Goal: Task Accomplishment & Management: Complete application form

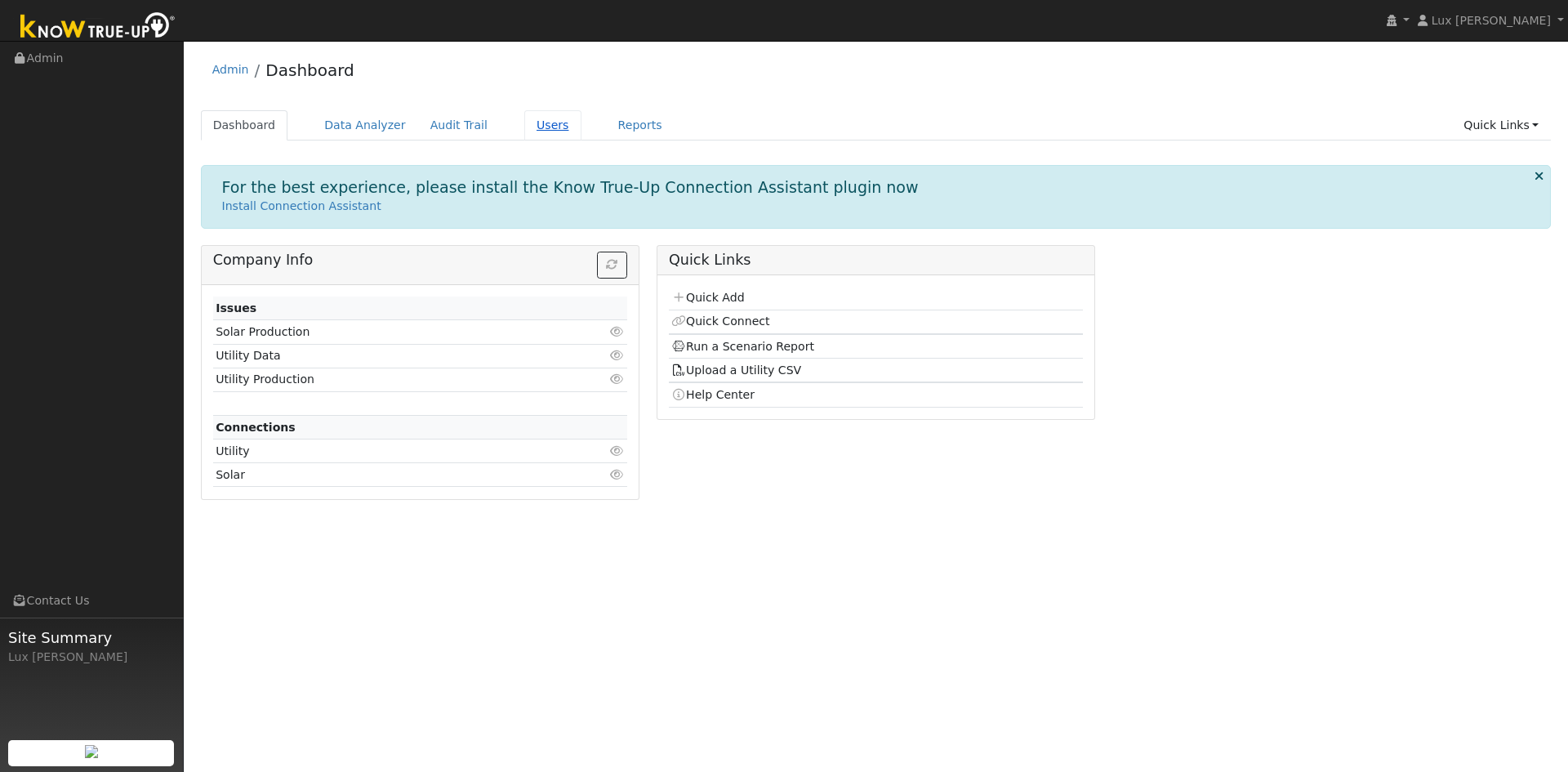
click at [532, 121] on link "Users" at bounding box center [552, 125] width 57 height 30
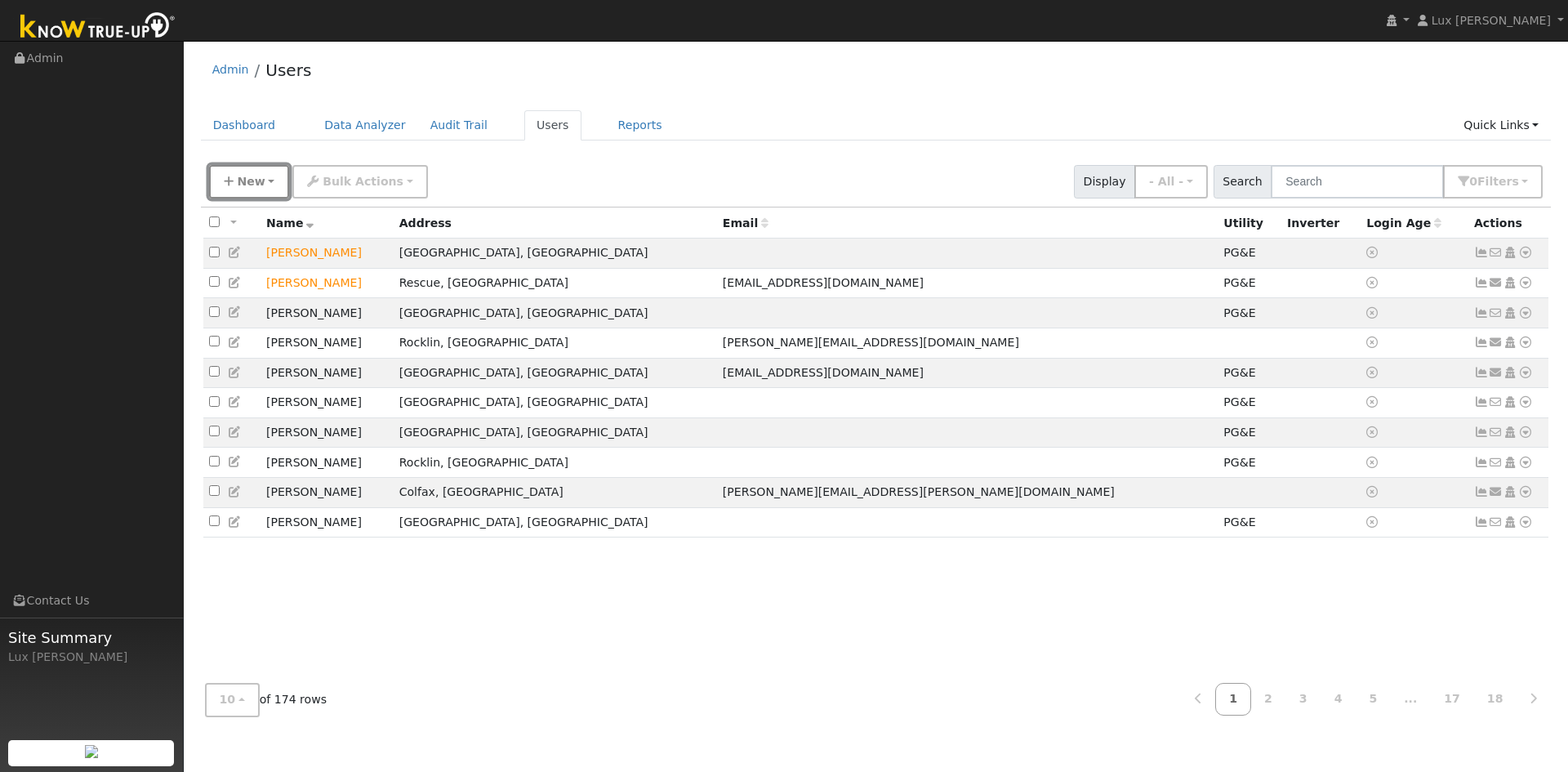
click at [235, 180] on button "New" at bounding box center [249, 181] width 81 height 34
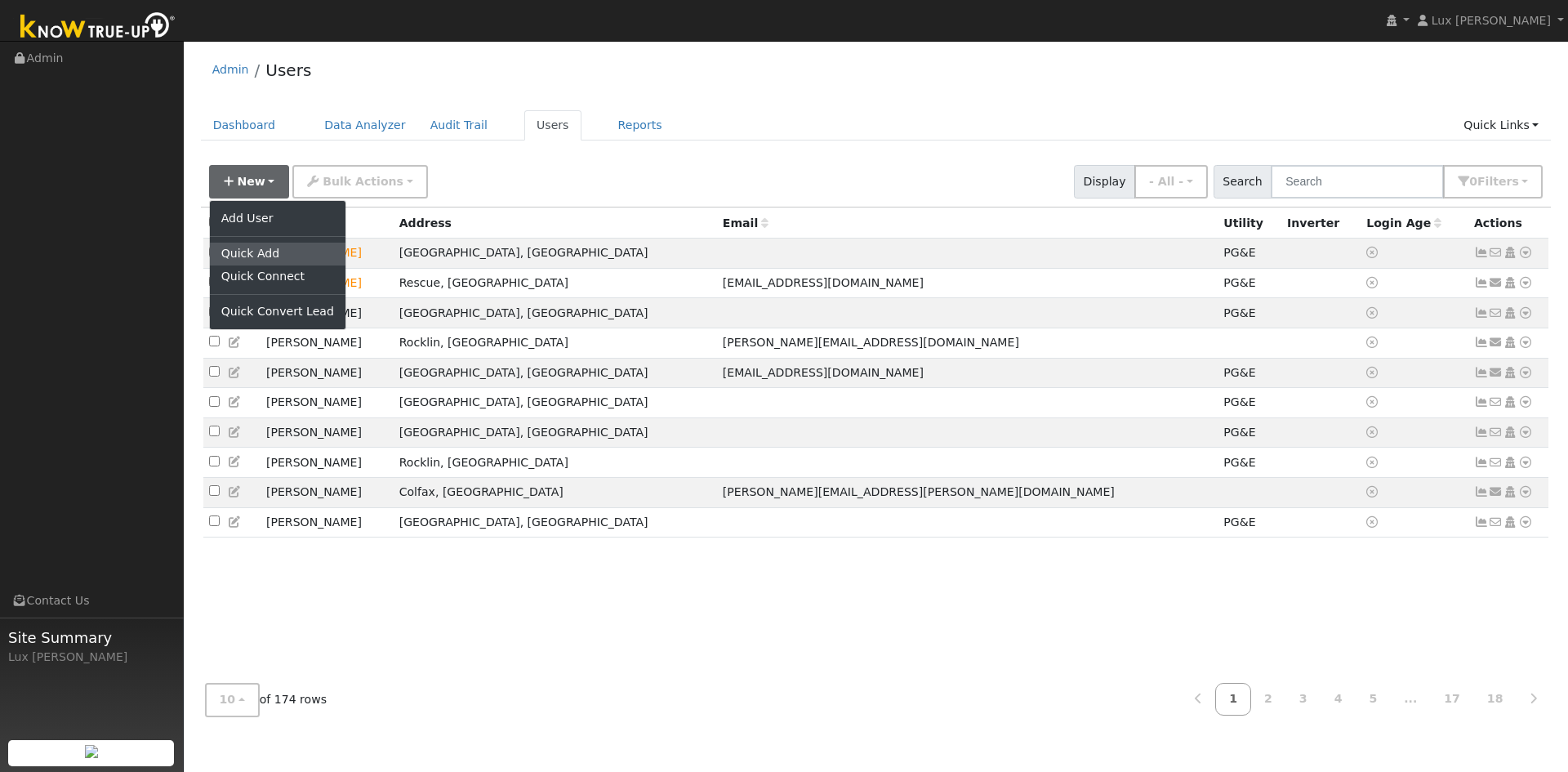
click at [266, 251] on link "Quick Add" at bounding box center [278, 254] width 136 height 23
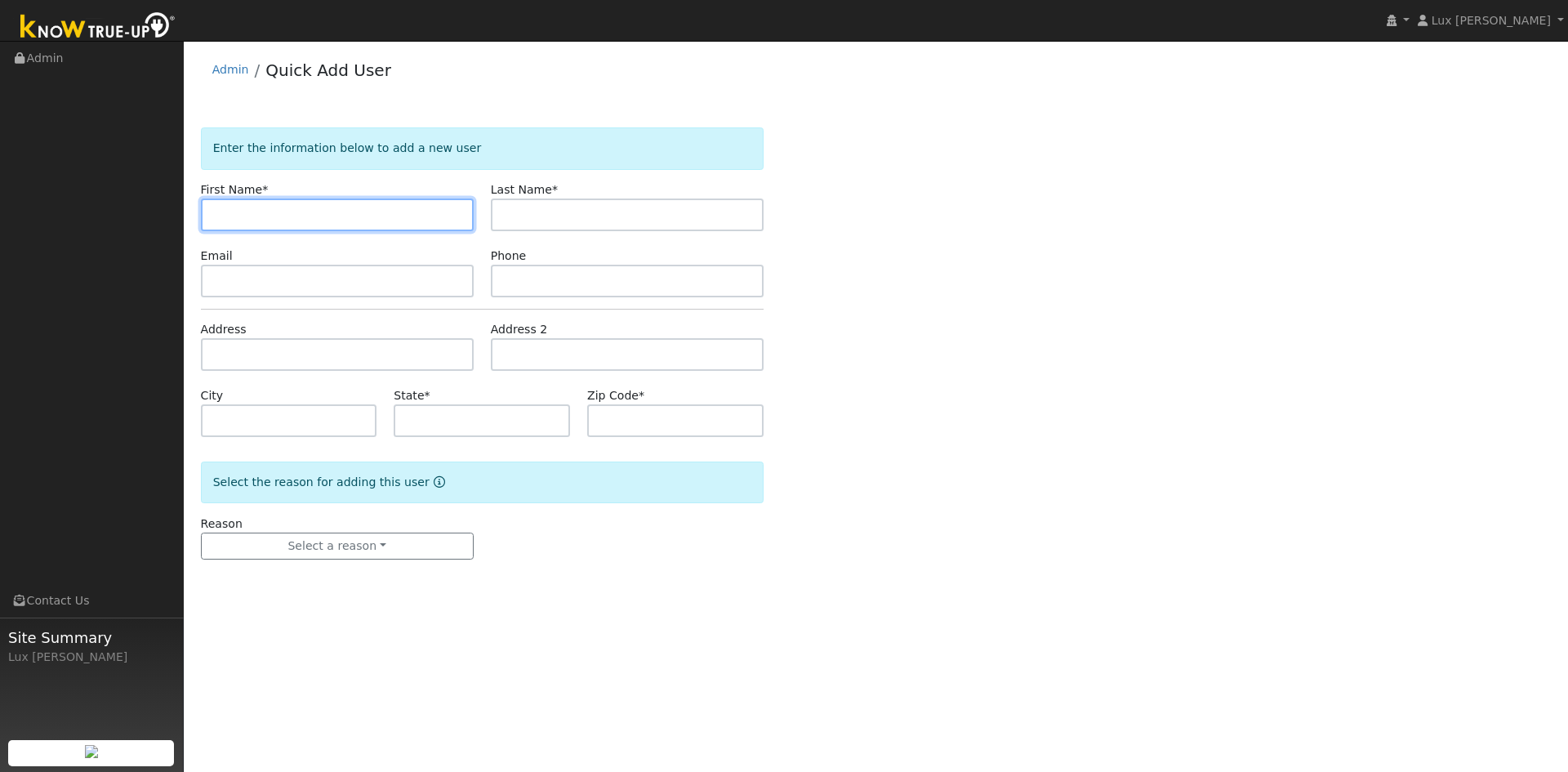
paste input "[PERSON_NAME] and [PERSON_NAME]"
drag, startPoint x: 334, startPoint y: 214, endPoint x: 297, endPoint y: 221, distance: 37.7
click at [297, 221] on input "[PERSON_NAME] and [PERSON_NAME]" at bounding box center [338, 215] width 273 height 33
type input "Janet and Alan"
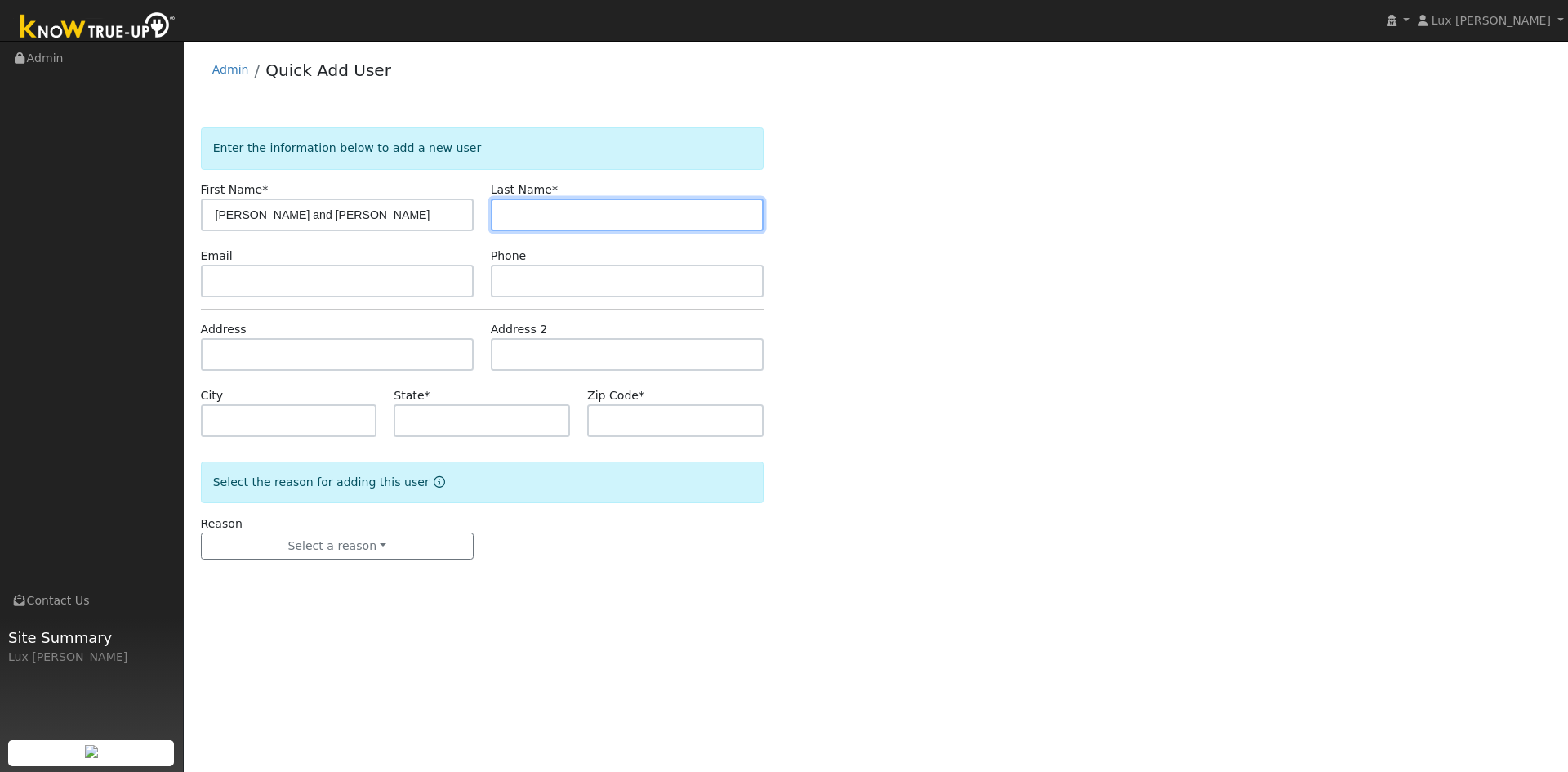
click at [582, 198] on input "text" at bounding box center [627, 215] width 273 height 33
paste input "Moore"
type input "Moore"
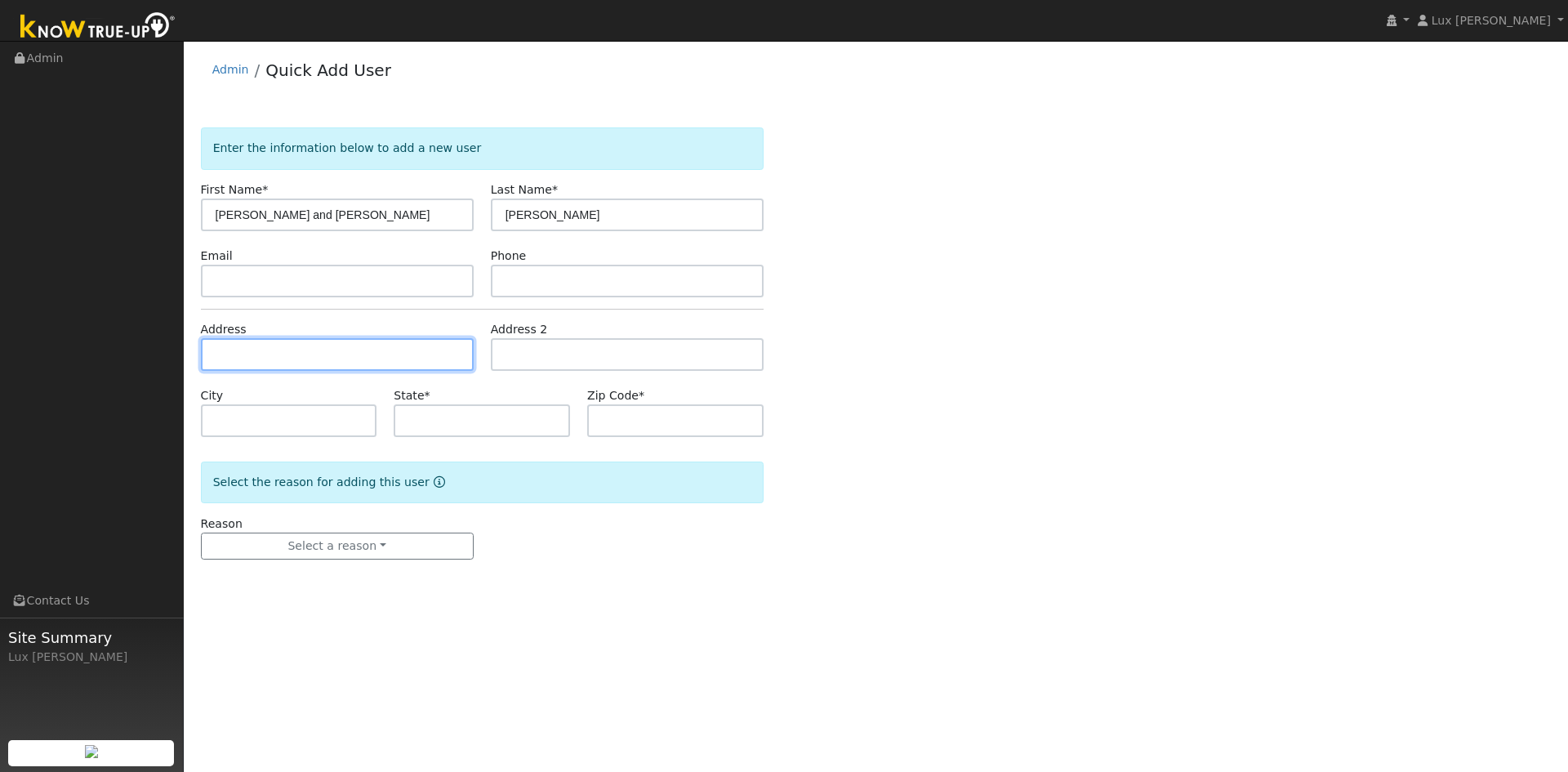
click at [277, 350] on input "text" at bounding box center [338, 355] width 273 height 33
paste input "5705 Windsong Court Rocklin, CA 95765 USA"
type input "5705 Windsong Court"
type input "Rocklin"
type input "CA"
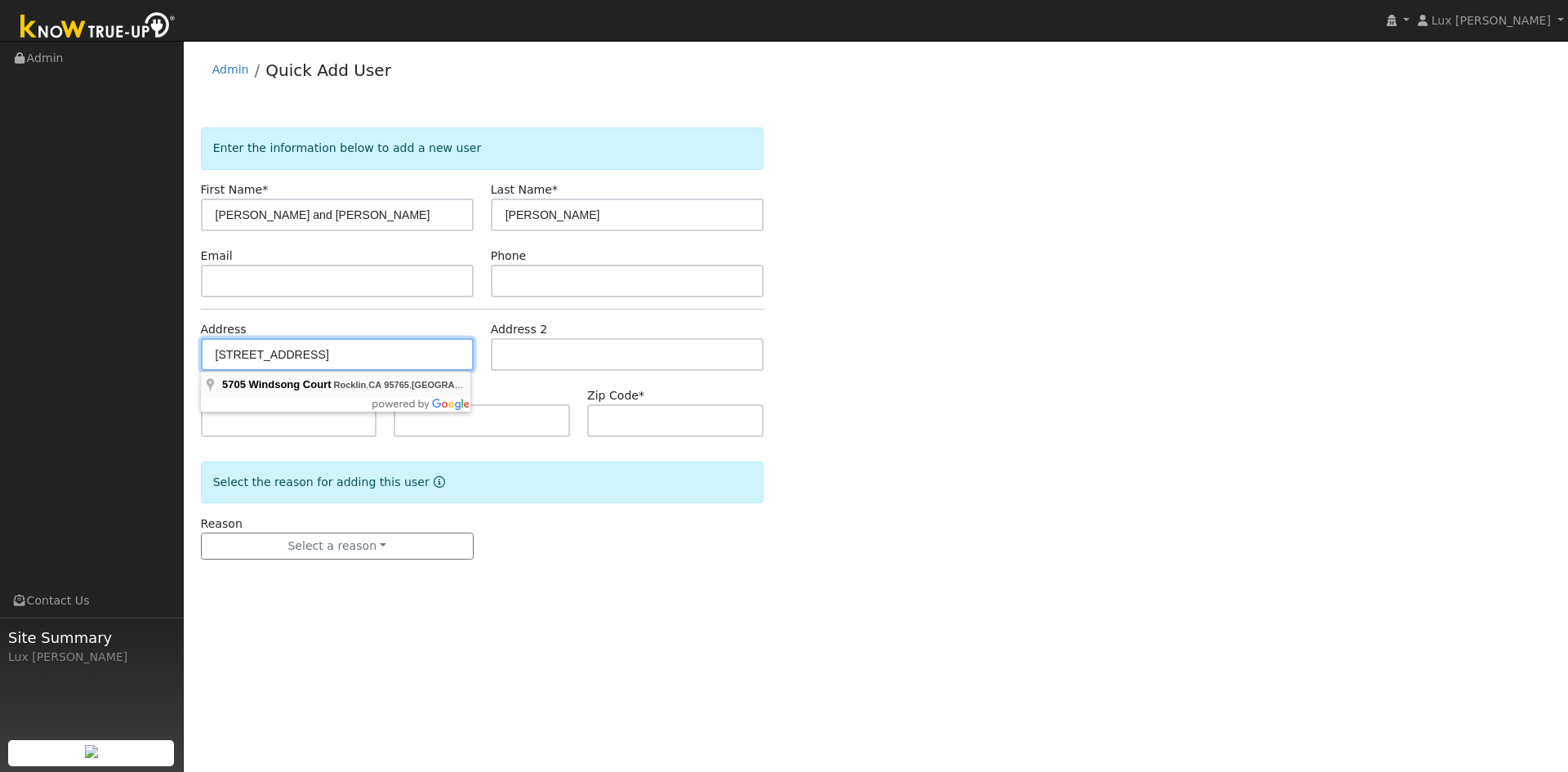
type input "95765"
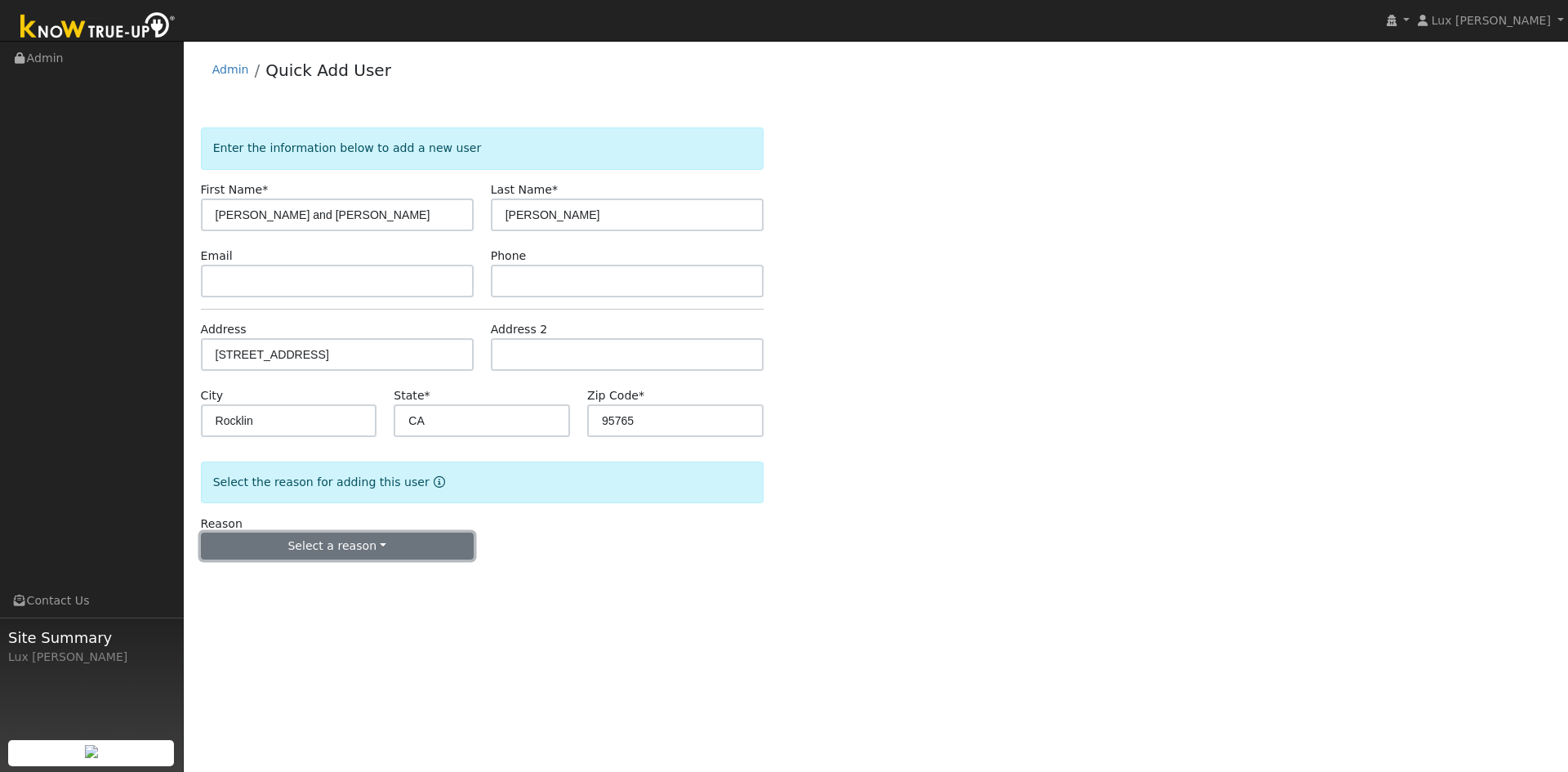
click at [329, 544] on button "Select a reason" at bounding box center [338, 546] width 273 height 28
click at [309, 601] on link "New customer adding solar" at bounding box center [292, 603] width 180 height 23
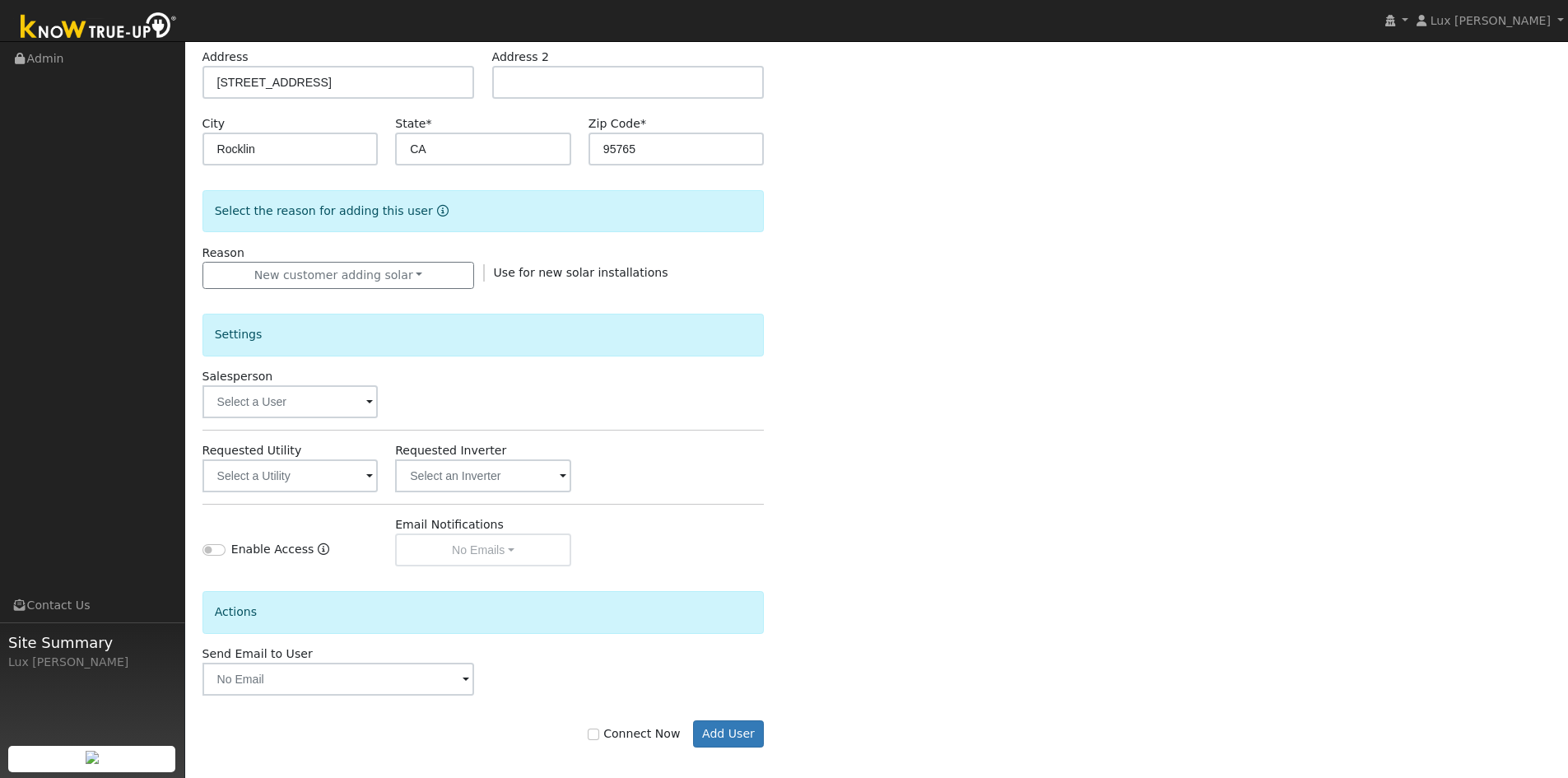
scroll to position [285, 0]
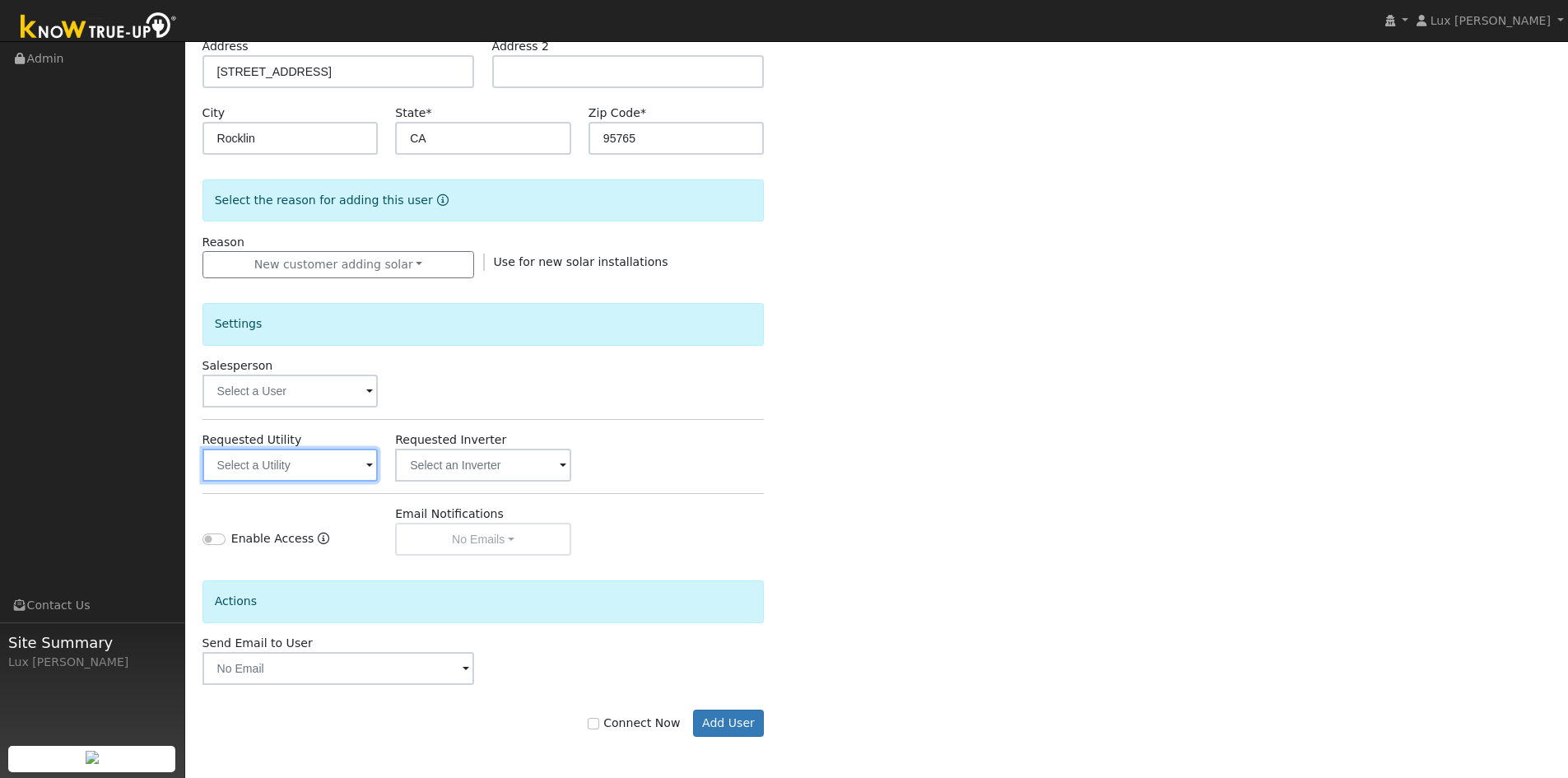
click at [317, 468] on input "text" at bounding box center [291, 465] width 176 height 33
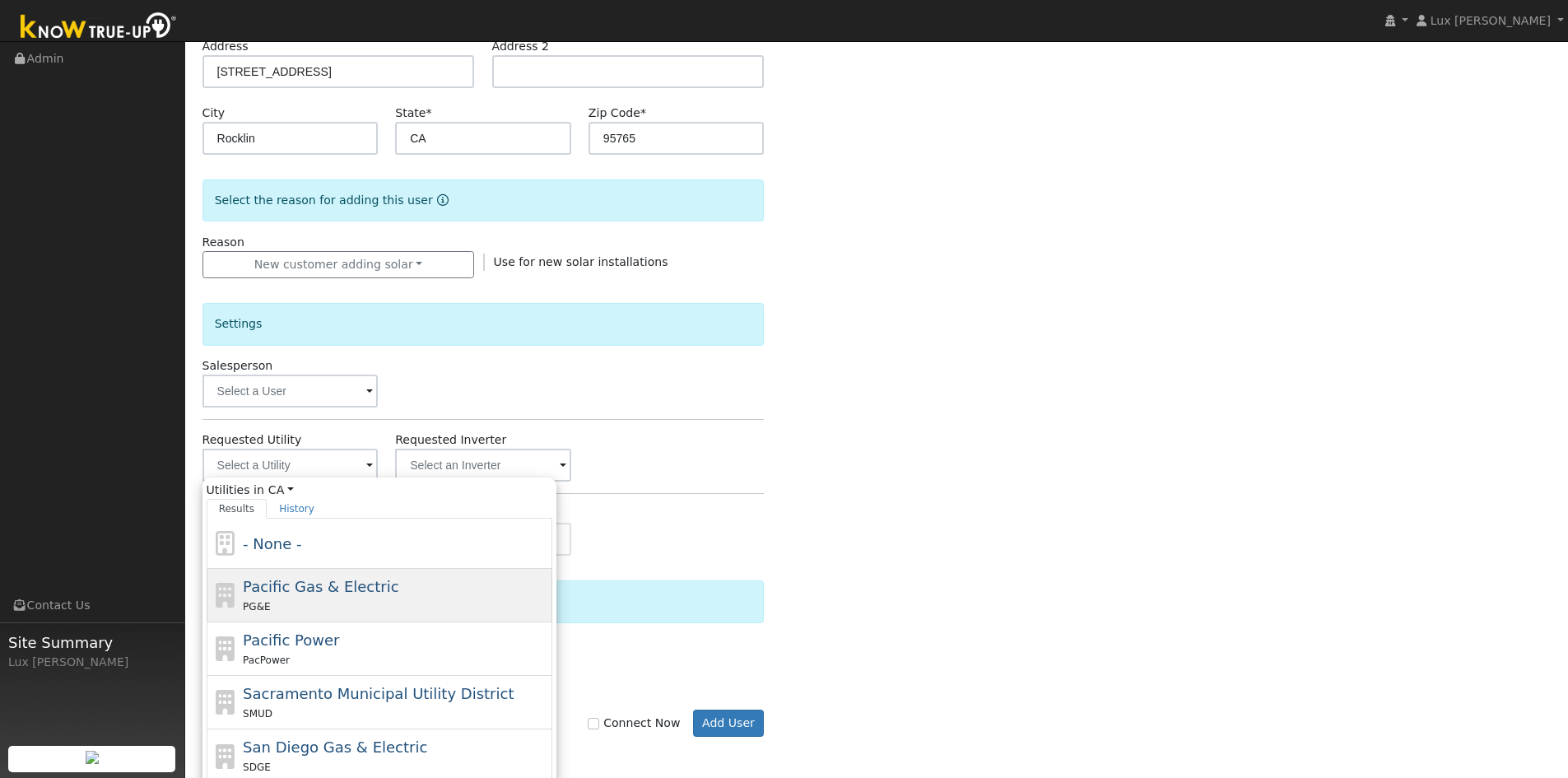
click at [355, 595] on span "Pacific Gas & Electric" at bounding box center [321, 586] width 156 height 17
type input "Pacific Gas & Electric"
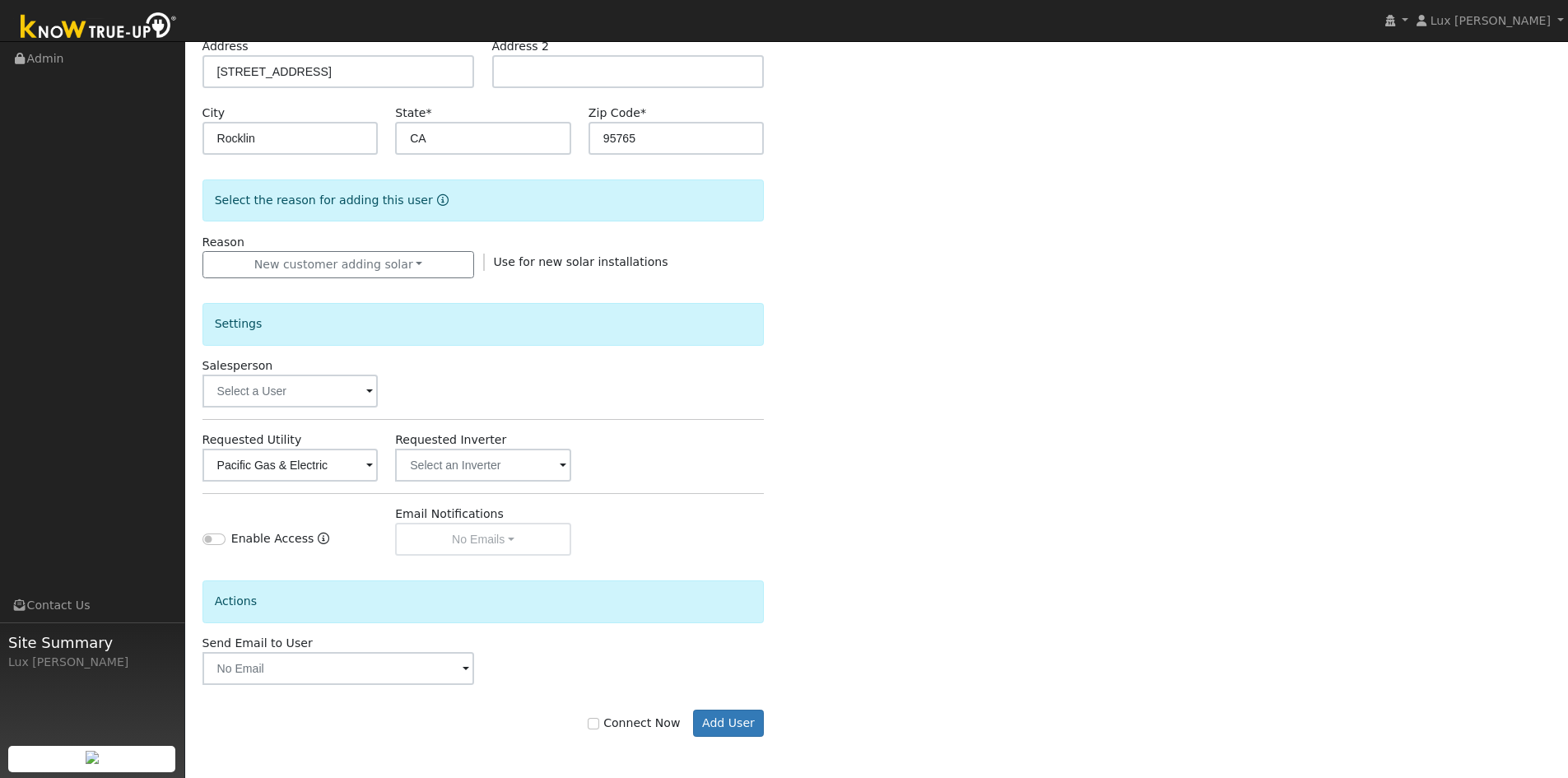
click at [635, 731] on label "Connect Now" at bounding box center [634, 723] width 93 height 17
click at [599, 729] on input "Connect Now" at bounding box center [593, 724] width 12 height 12
checkbox input "true"
click at [719, 725] on button "Add User" at bounding box center [729, 724] width 72 height 28
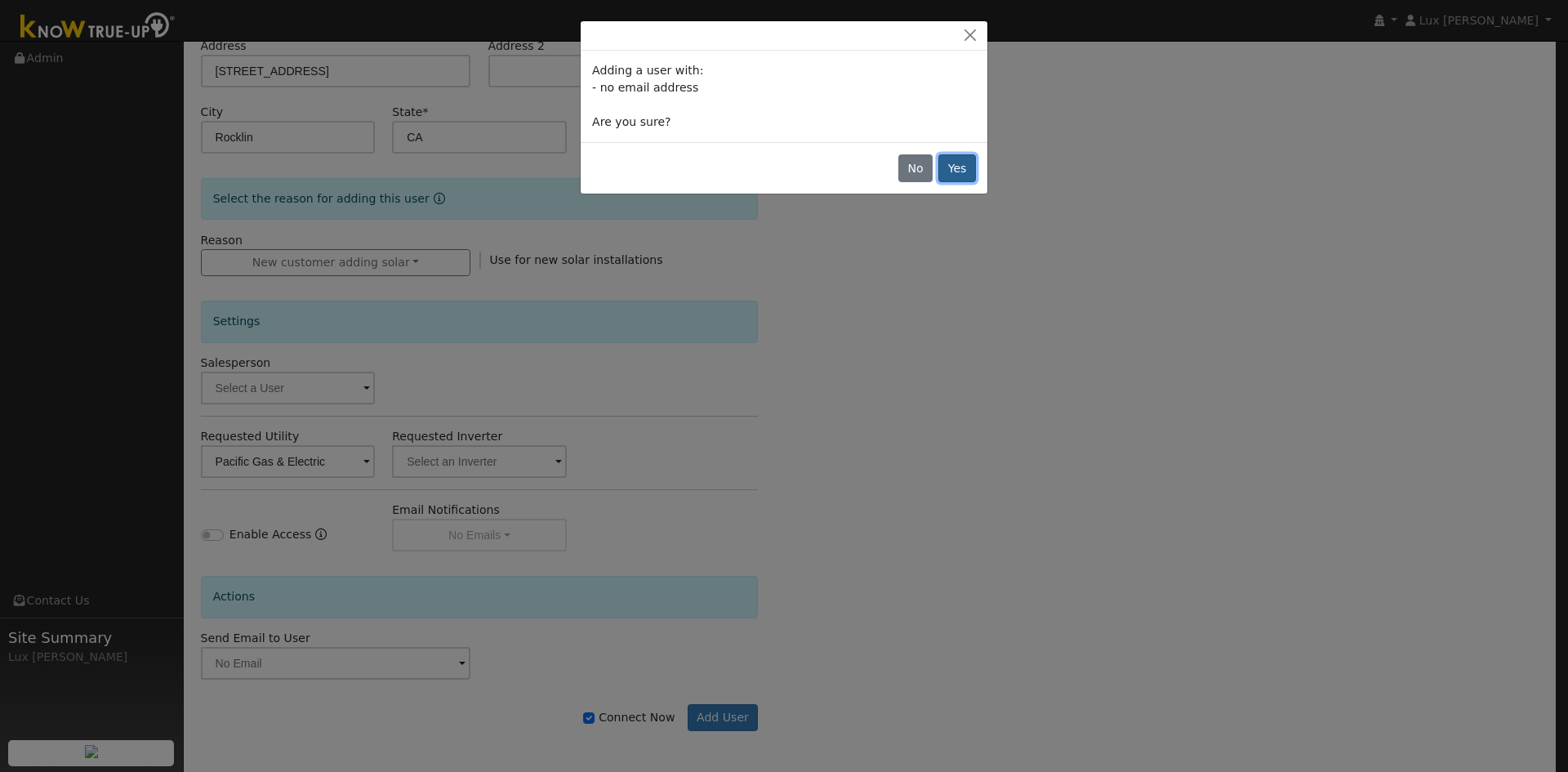
click at [958, 170] on button "Yes" at bounding box center [956, 168] width 37 height 28
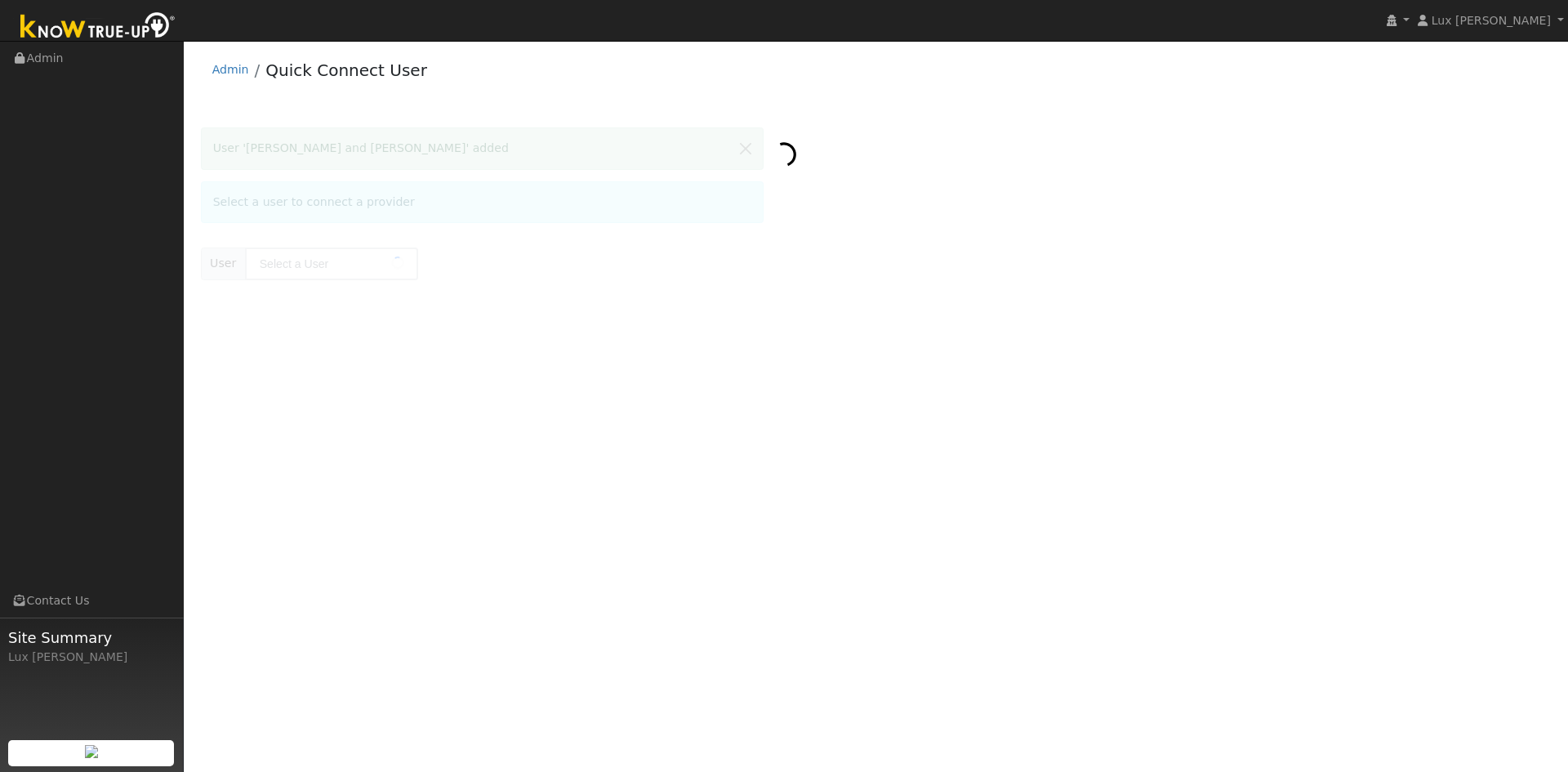
type input "[PERSON_NAME] and [PERSON_NAME]"
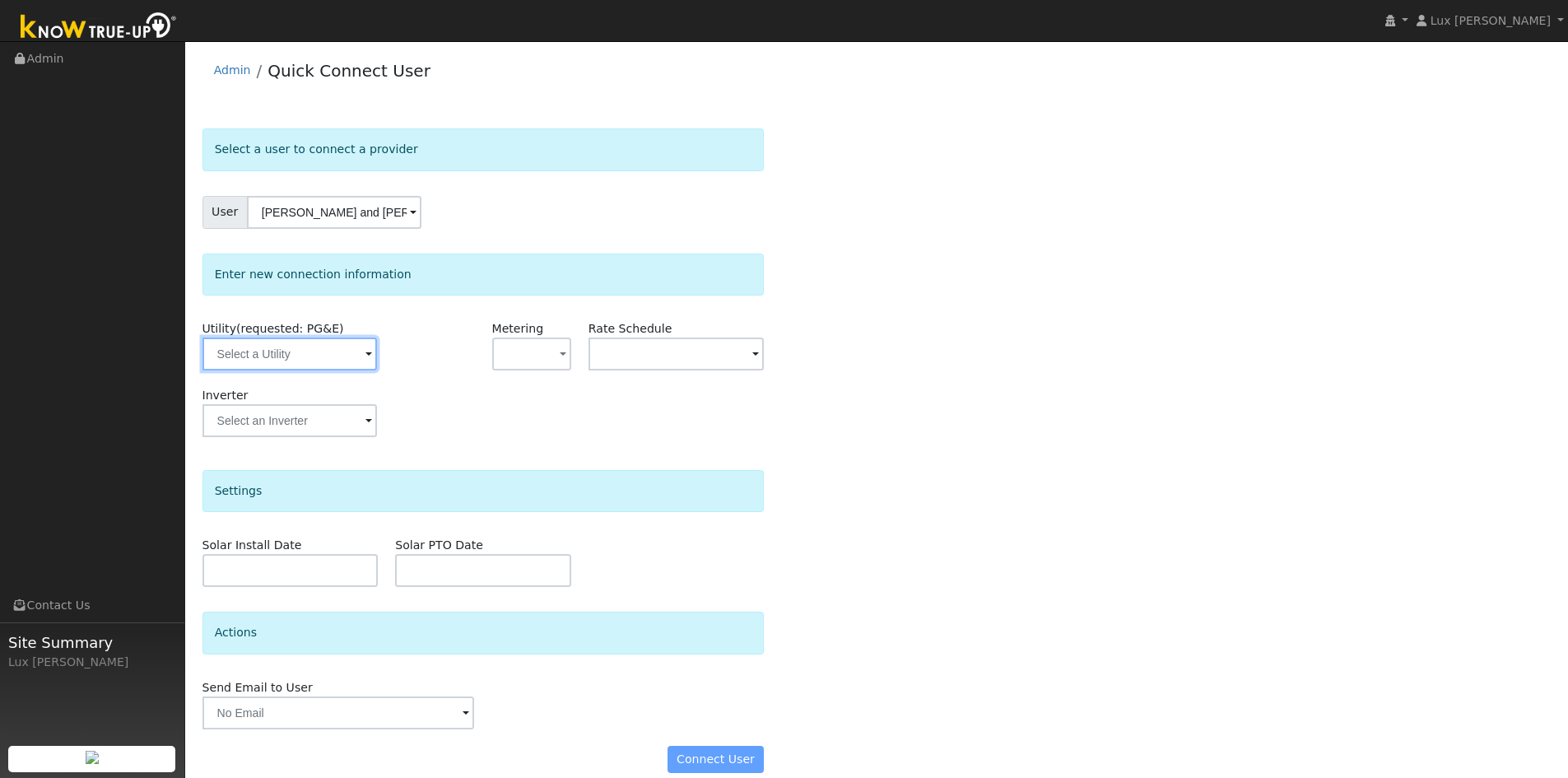
click at [326, 350] on input "text" at bounding box center [290, 354] width 174 height 33
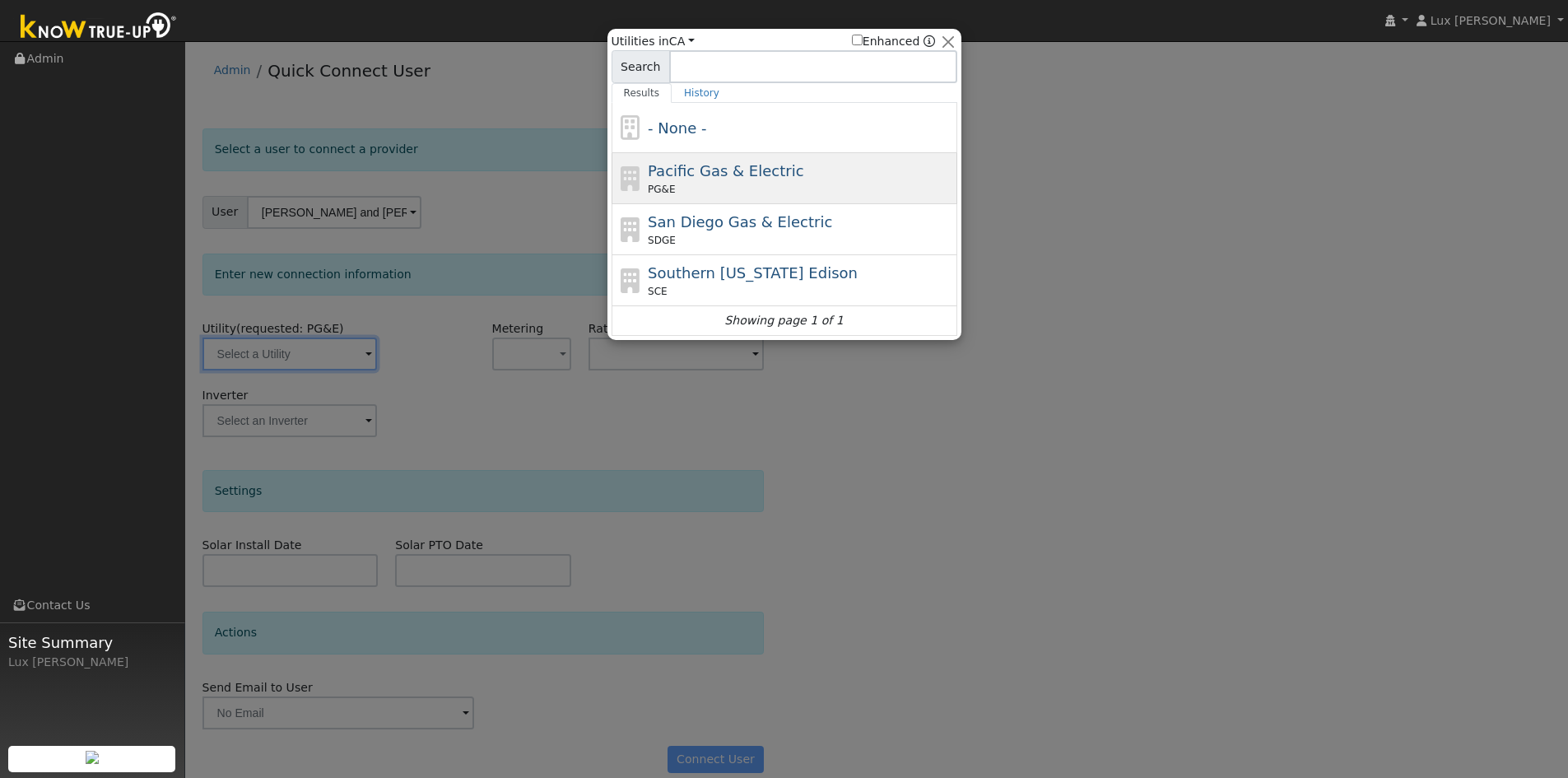
click at [753, 184] on div "PG&E" at bounding box center [800, 189] width 305 height 15
type input "PG&E"
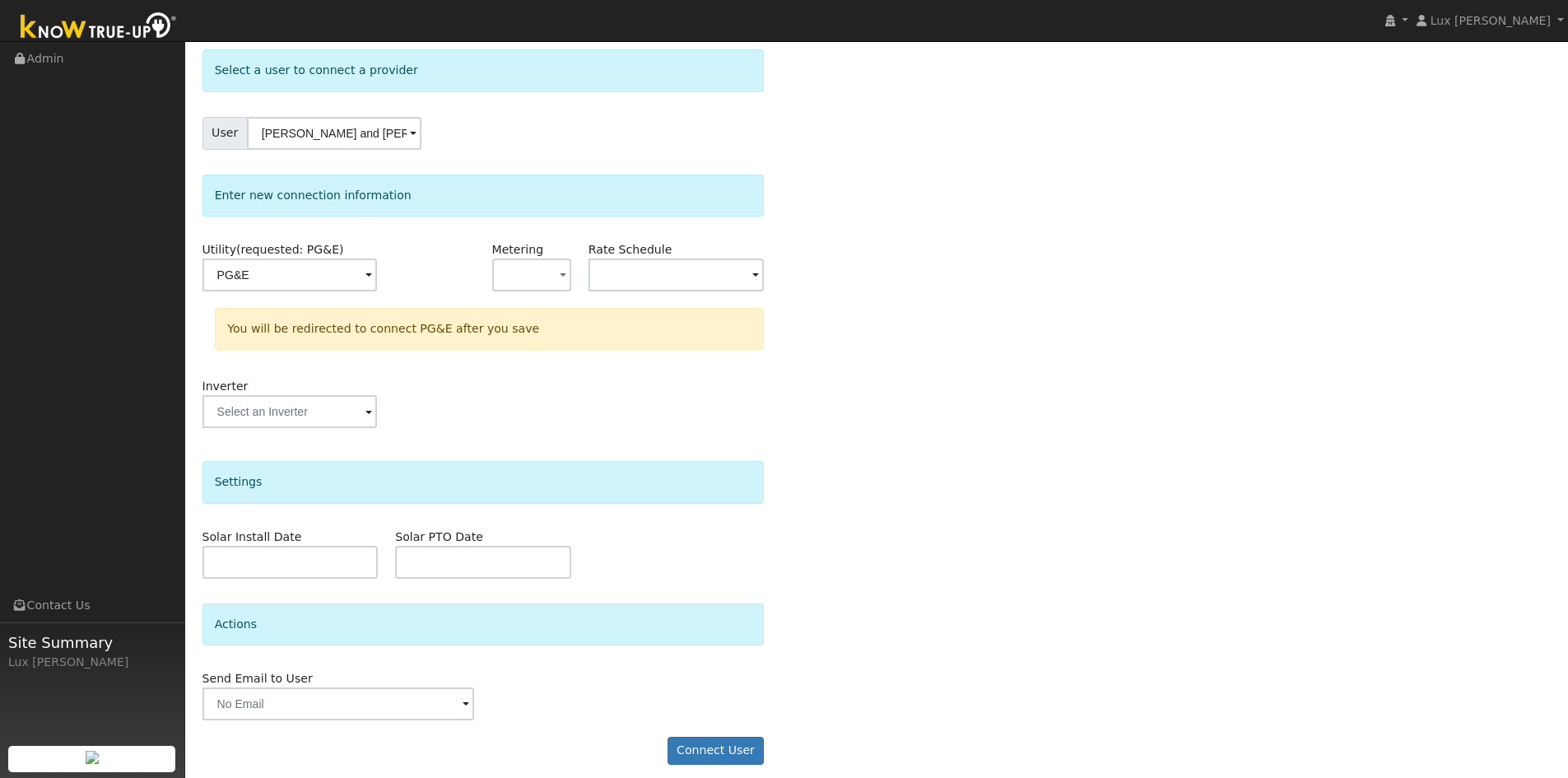
scroll to position [91, 0]
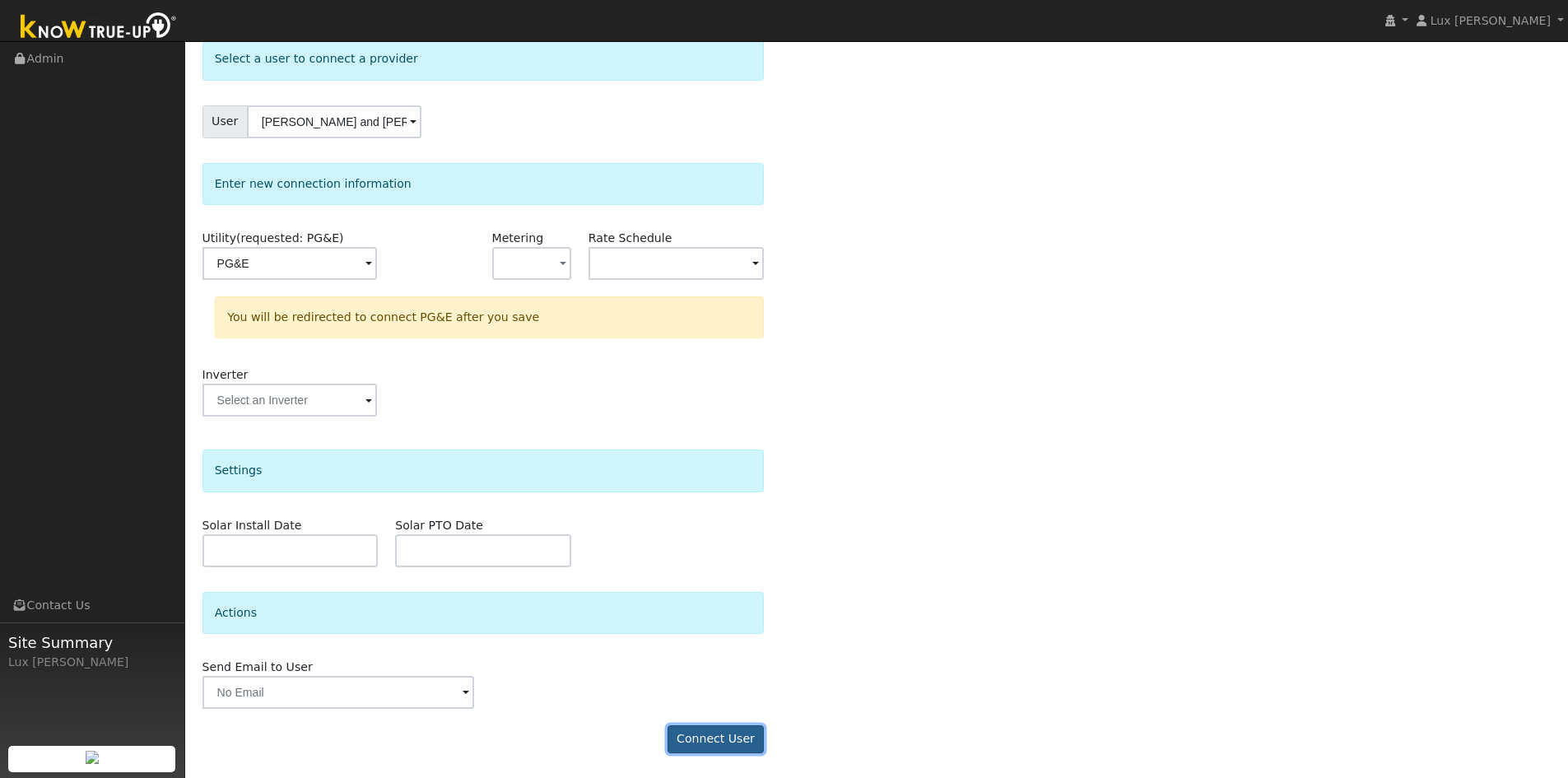
click at [746, 743] on button "Connect User" at bounding box center [716, 739] width 97 height 28
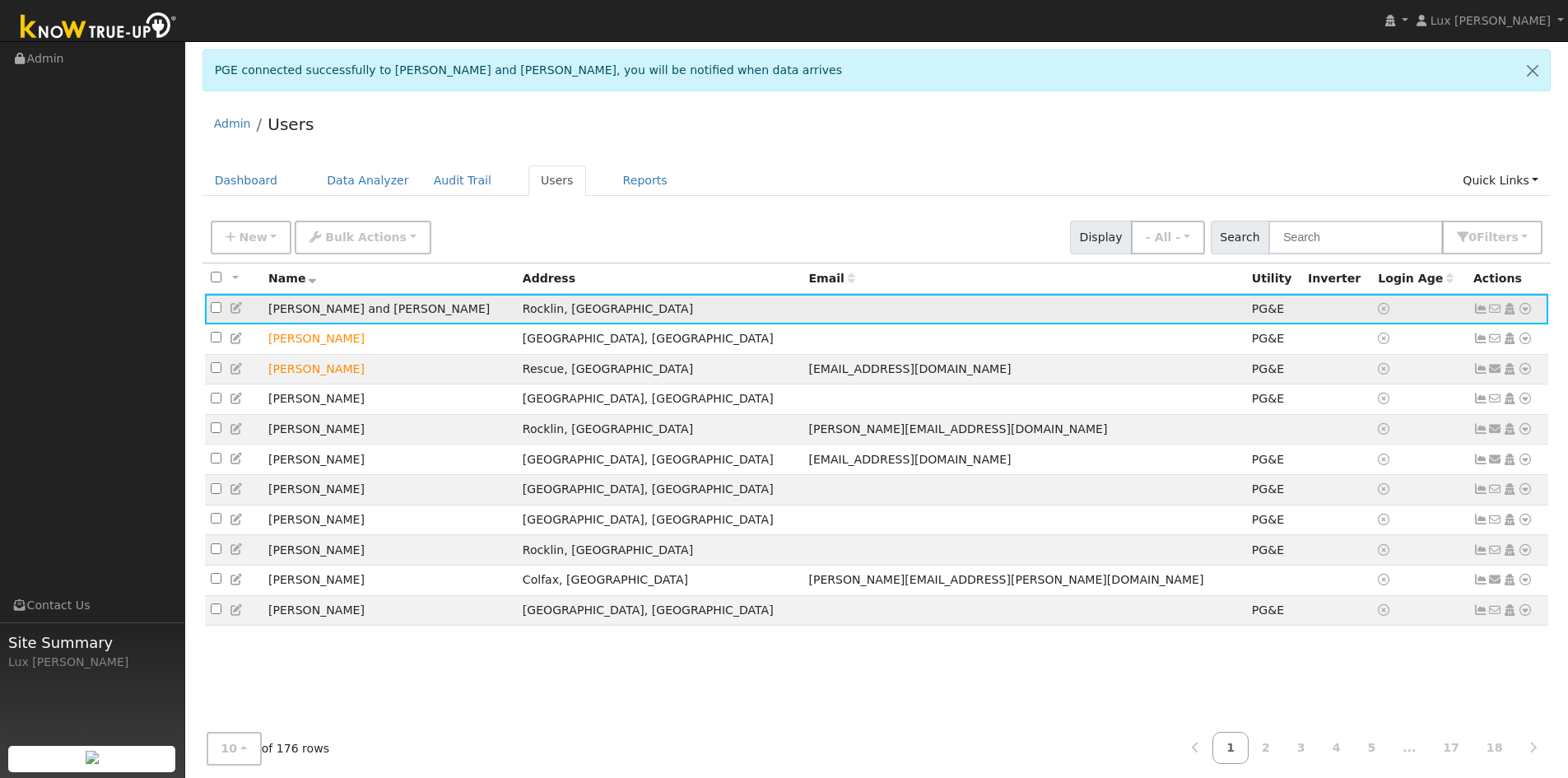
click at [1526, 315] on icon at bounding box center [1525, 308] width 15 height 12
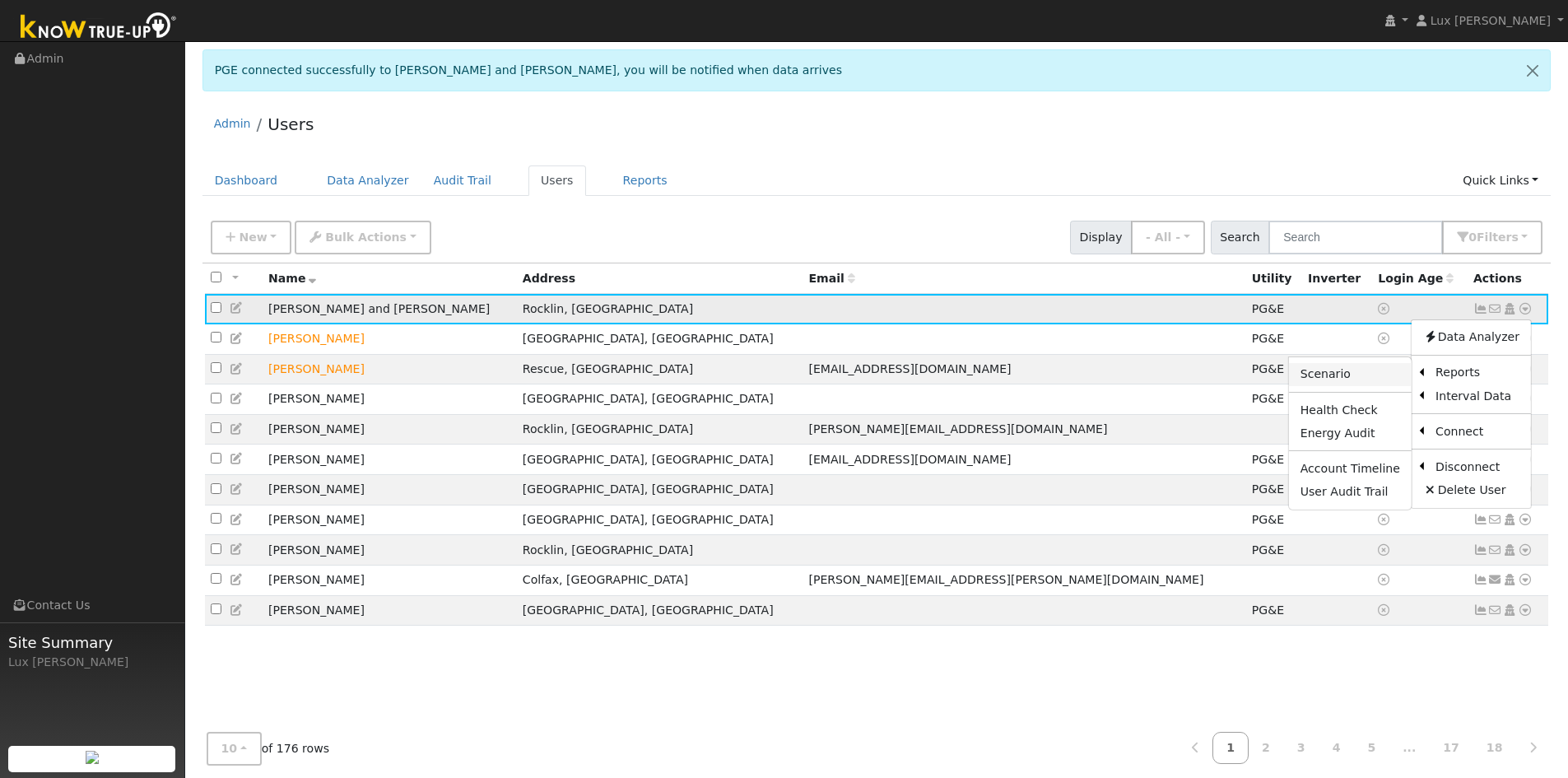
click at [1377, 377] on link "Scenario" at bounding box center [1351, 374] width 123 height 23
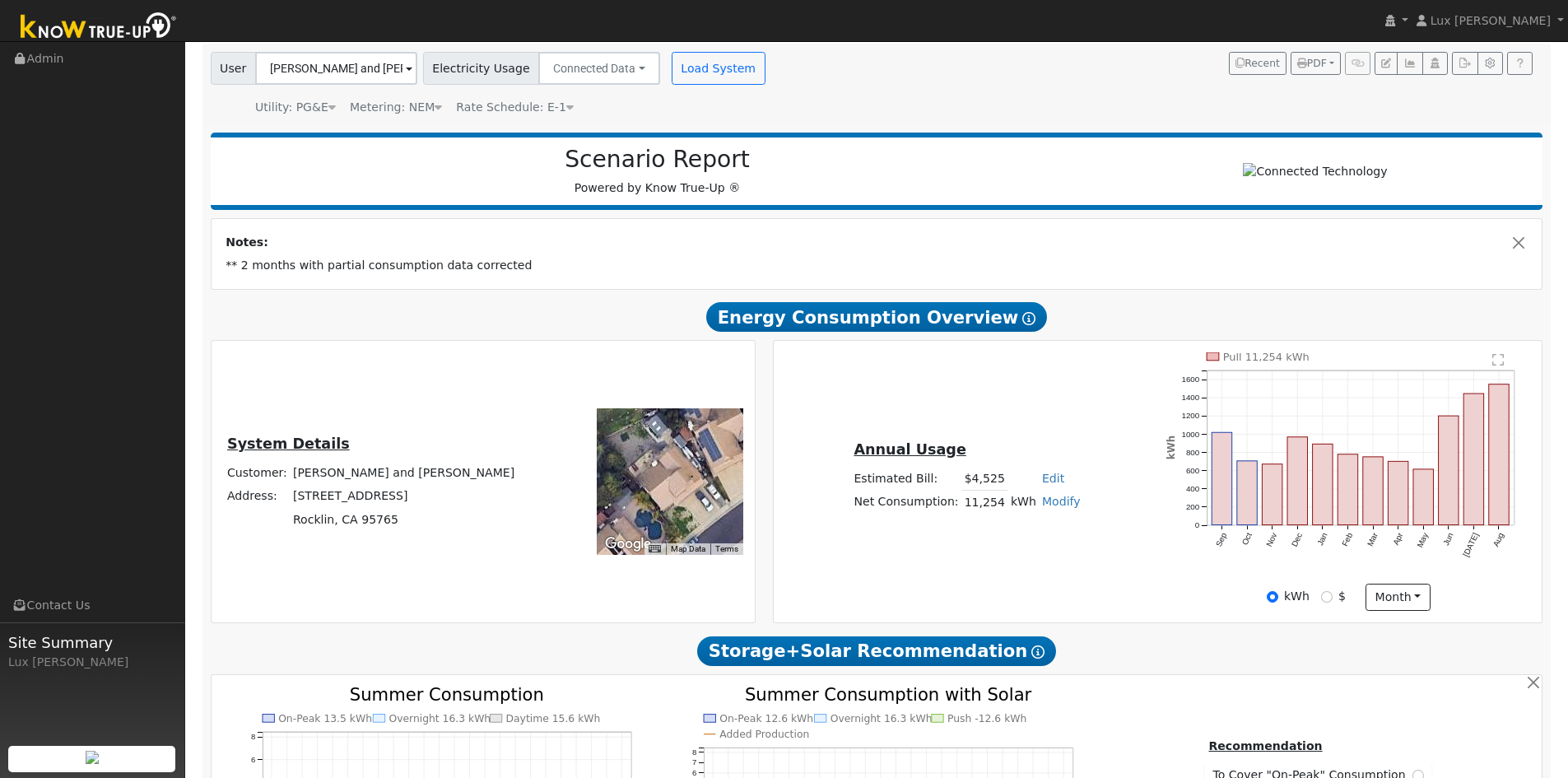
scroll to position [104, 0]
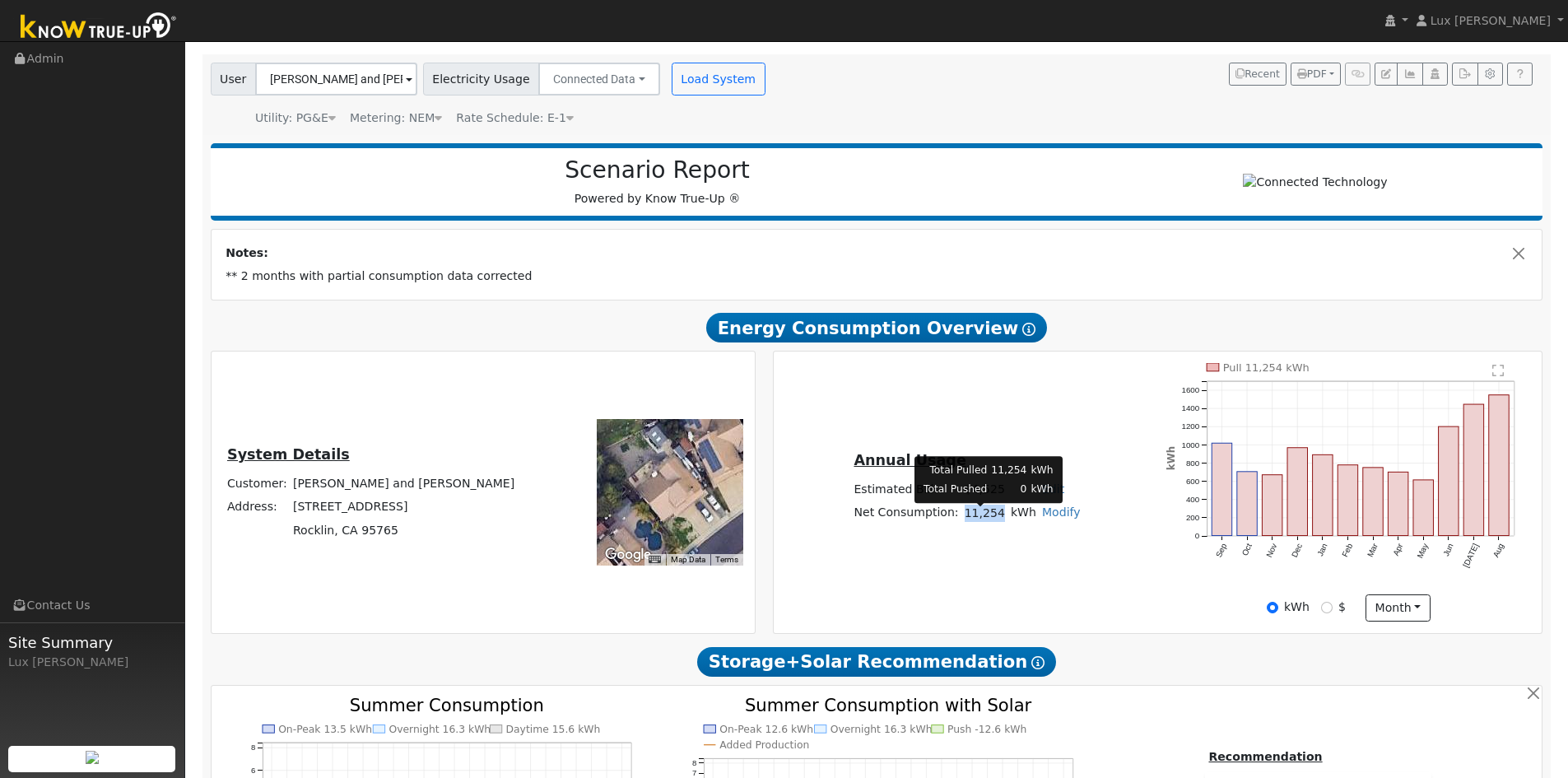
drag, startPoint x: 1000, startPoint y: 520, endPoint x: 966, endPoint y: 525, distance: 34.4
click at [966, 525] on td "11,254" at bounding box center [984, 514] width 46 height 24
copy td "11,254"
